Goal: Task Accomplishment & Management: Complete application form

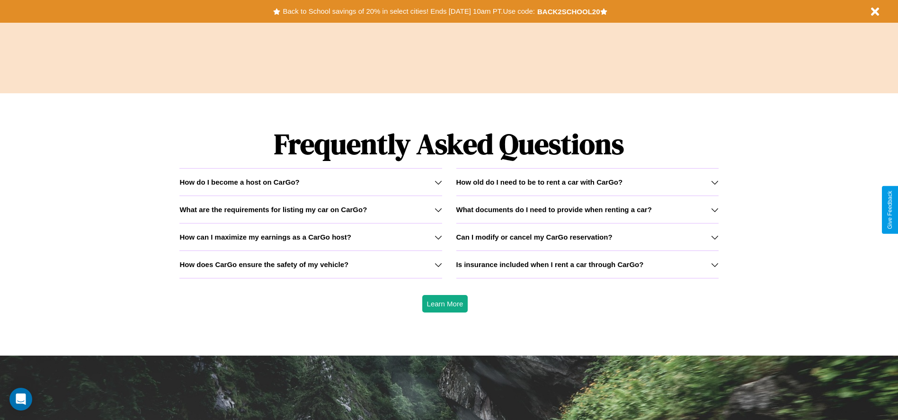
scroll to position [1358, 0]
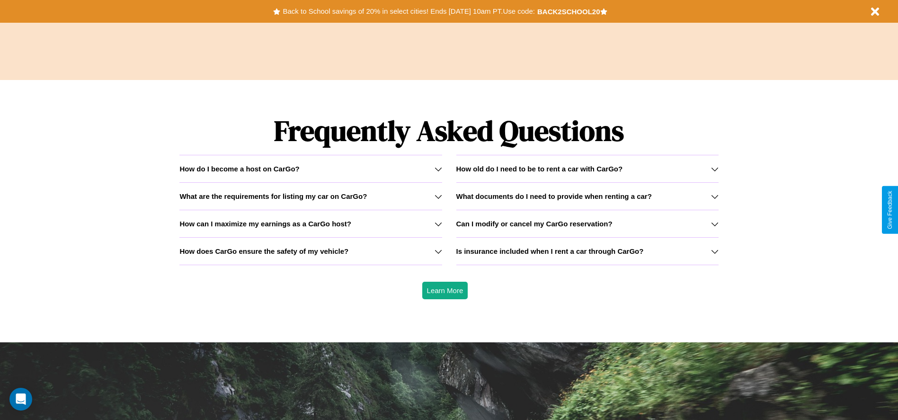
click at [714, 196] on icon at bounding box center [715, 197] width 8 height 8
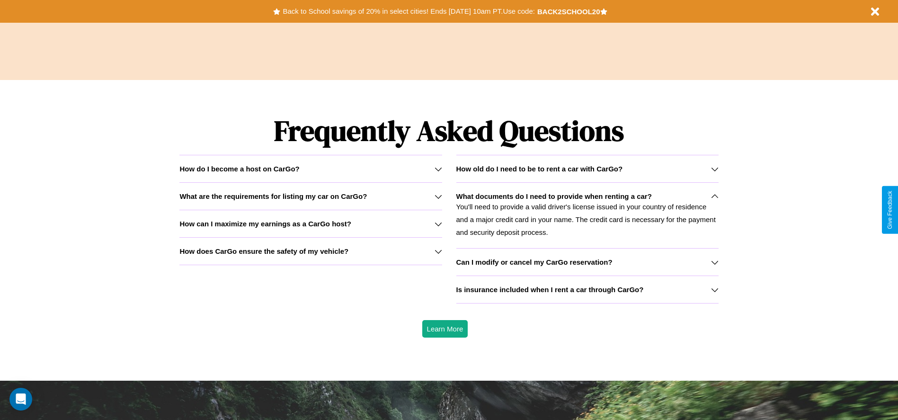
click at [714, 262] on icon at bounding box center [715, 262] width 8 height 8
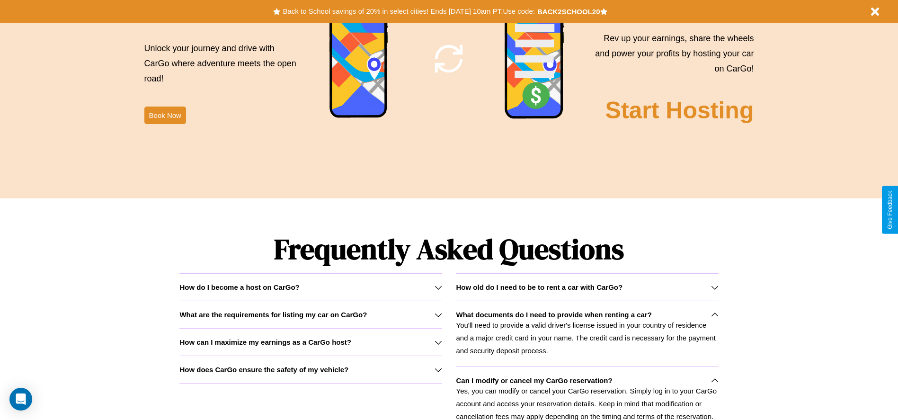
scroll to position [1032, 0]
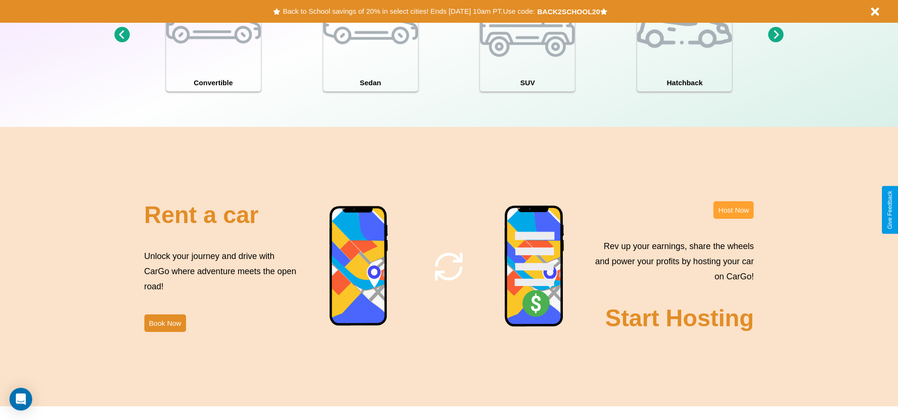
click at [733, 210] on button "Host Now" at bounding box center [733, 210] width 40 height 18
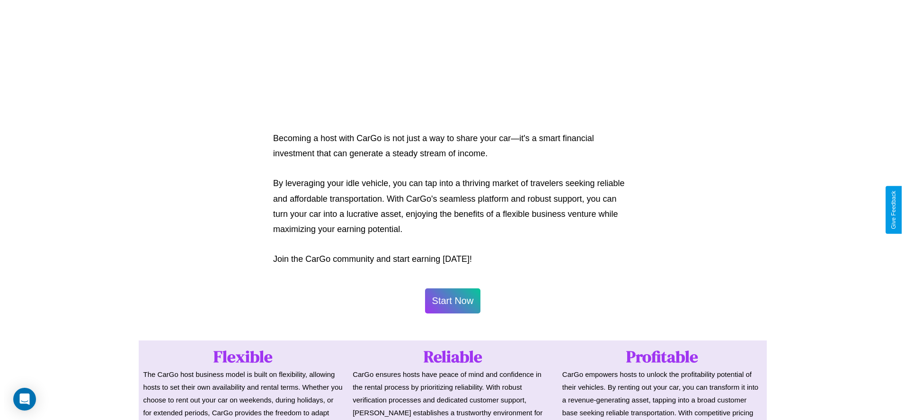
scroll to position [460, 0]
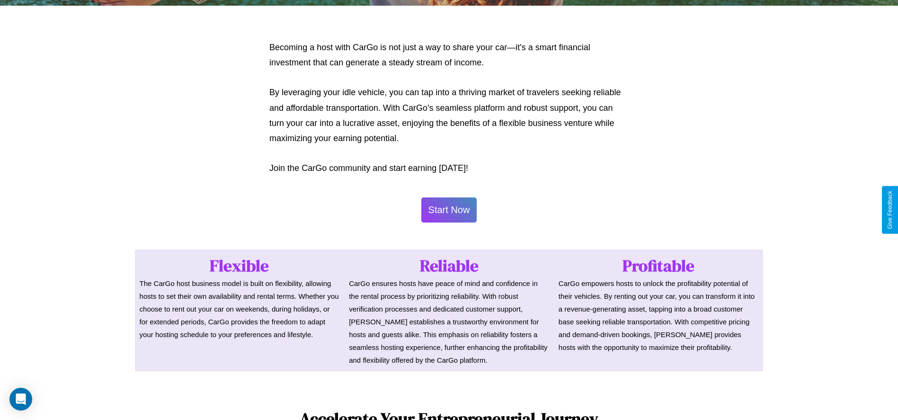
click at [449, 210] on button "Start Now" at bounding box center [449, 209] width 56 height 25
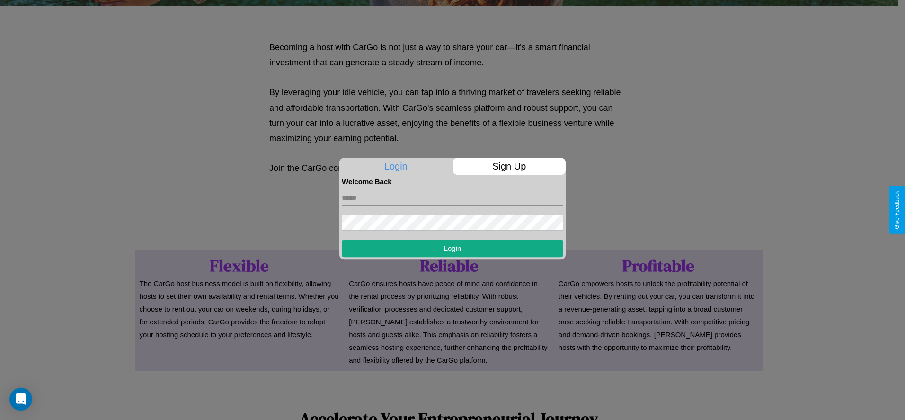
click at [509, 166] on p "Sign Up" at bounding box center [509, 166] width 113 height 17
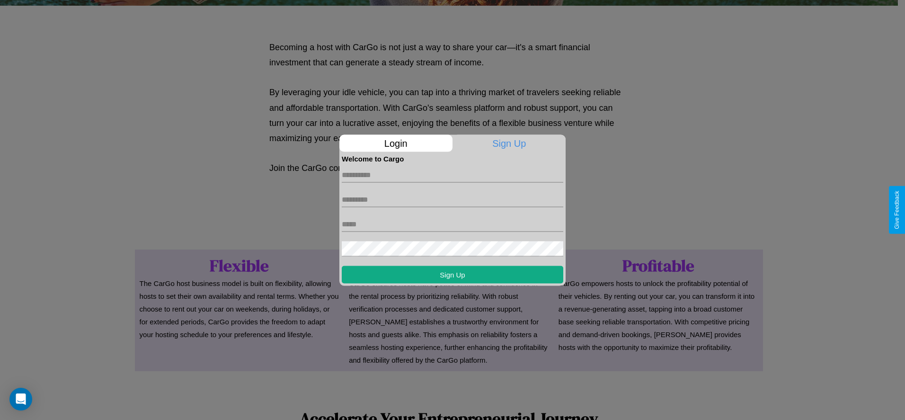
click at [453, 175] on input "text" at bounding box center [453, 174] width 222 height 15
type input "*******"
click at [453, 199] on input "text" at bounding box center [453, 199] width 222 height 15
type input "********"
click at [453, 224] on input "text" at bounding box center [453, 223] width 222 height 15
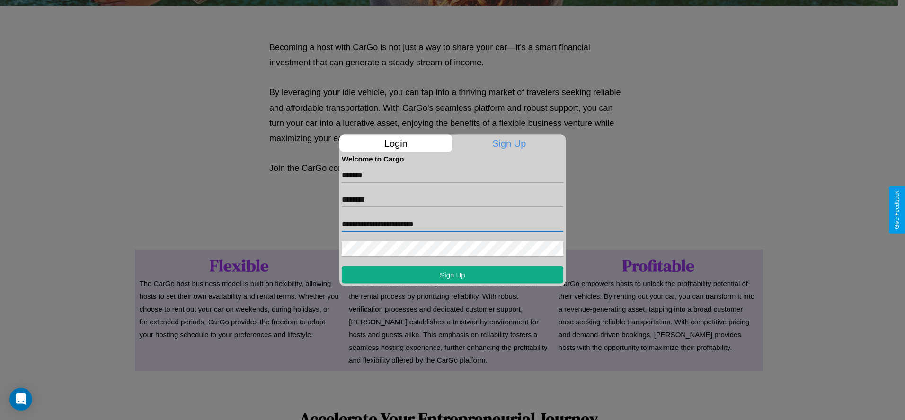
type input "**********"
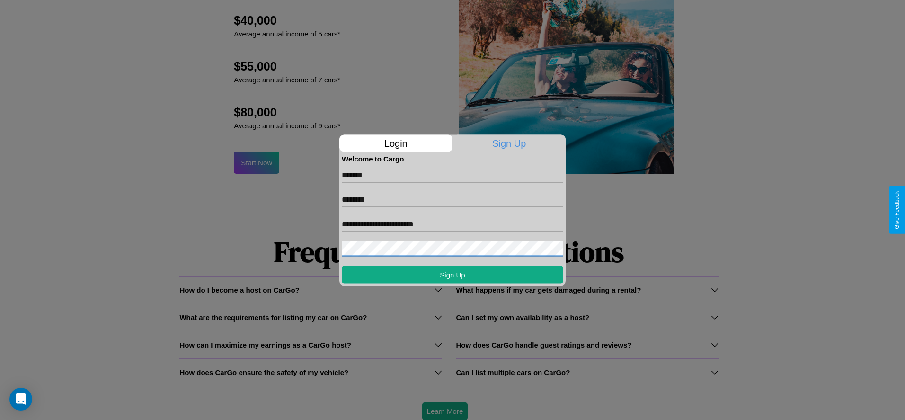
click at [445, 411] on div at bounding box center [452, 210] width 905 height 420
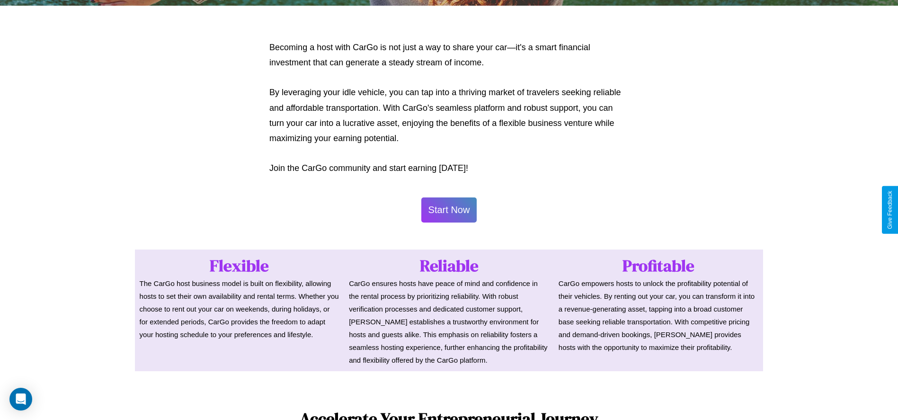
click at [449, 210] on button "Start Now" at bounding box center [449, 209] width 56 height 25
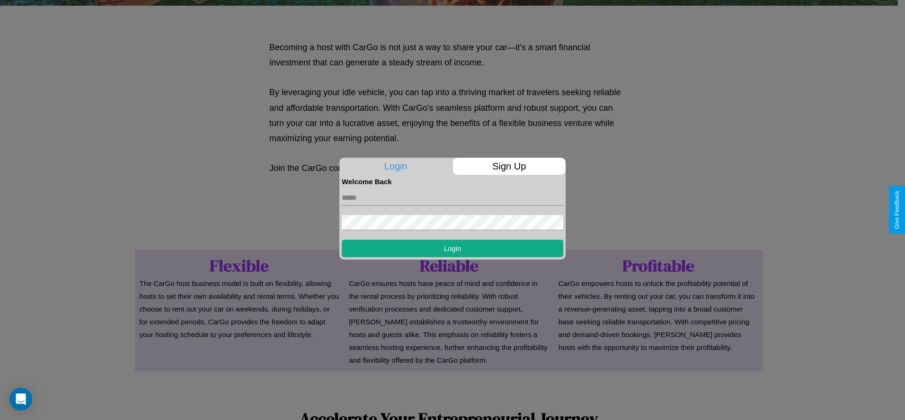
scroll to position [0, 0]
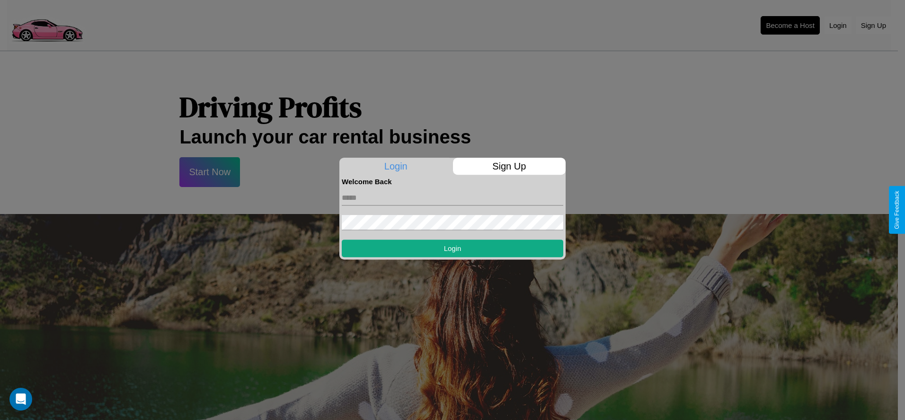
click at [790, 25] on div at bounding box center [452, 210] width 905 height 420
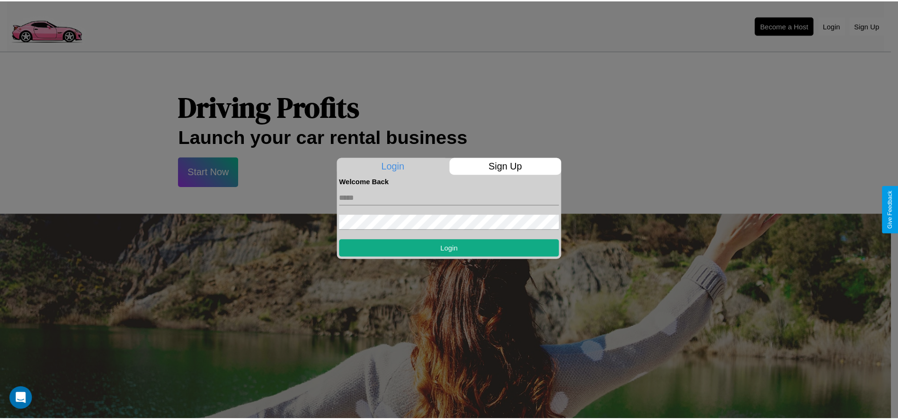
scroll to position [460, 0]
